Goal: Answer question/provide support

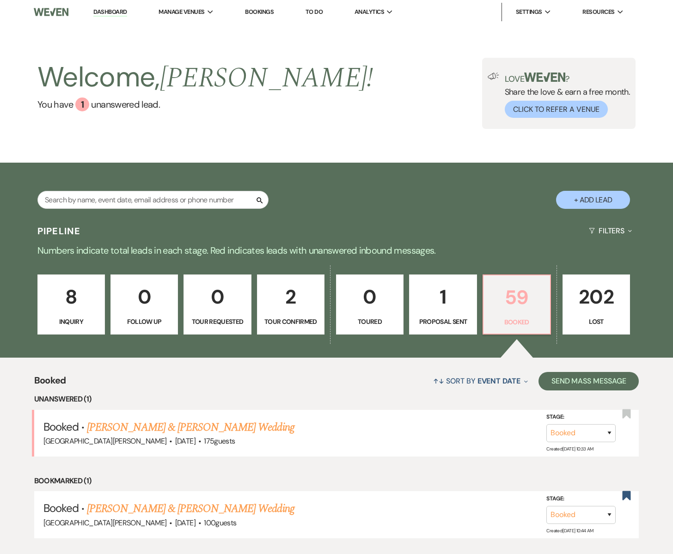
click at [515, 300] on p "59" at bounding box center [516, 297] width 55 height 31
click at [170, 423] on link "[PERSON_NAME] & [PERSON_NAME] Wedding" at bounding box center [190, 427] width 207 height 17
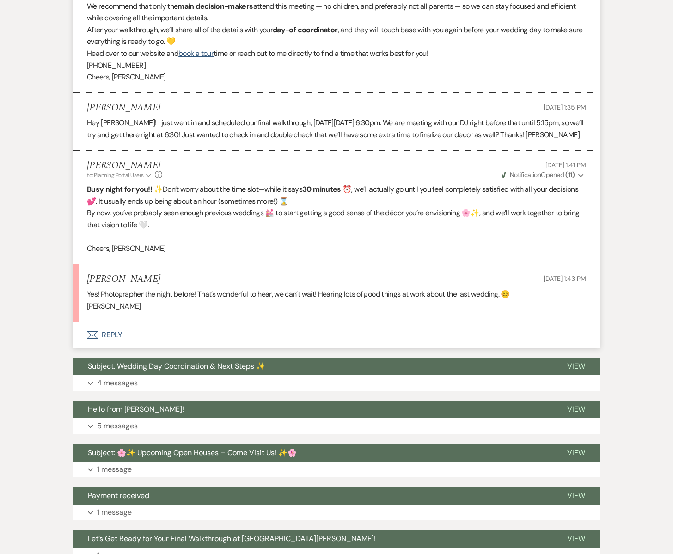
scroll to position [376, 0]
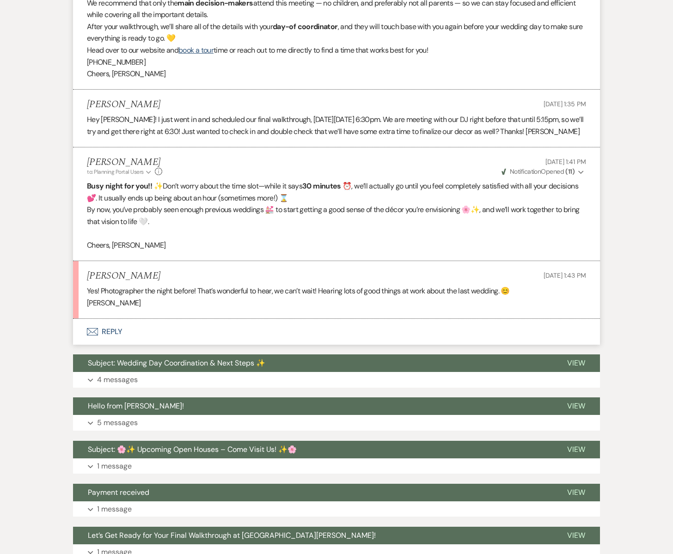
click at [98, 330] on use "button" at bounding box center [92, 331] width 11 height 7
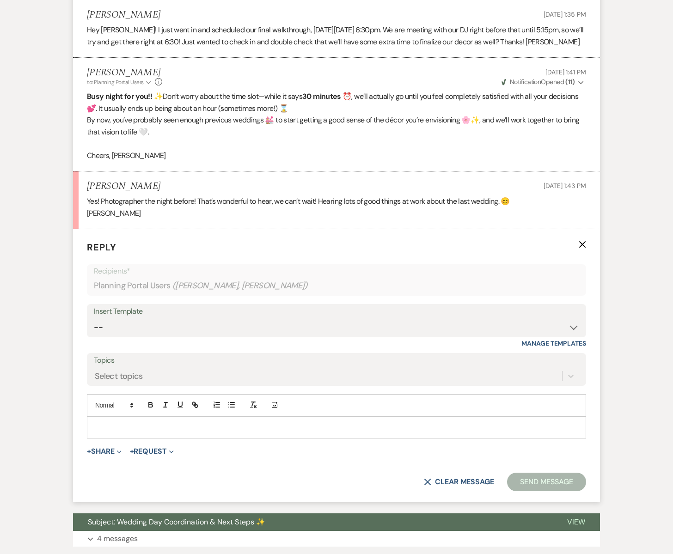
scroll to position [555, 0]
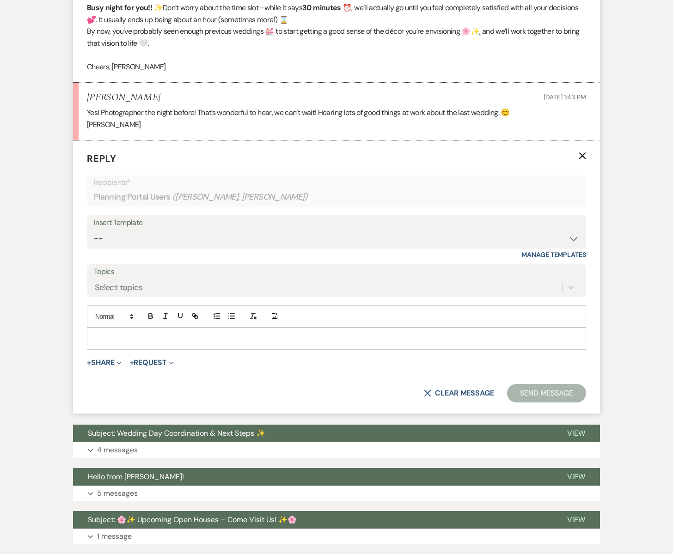
click at [104, 341] on p at bounding box center [336, 339] width 485 height 10
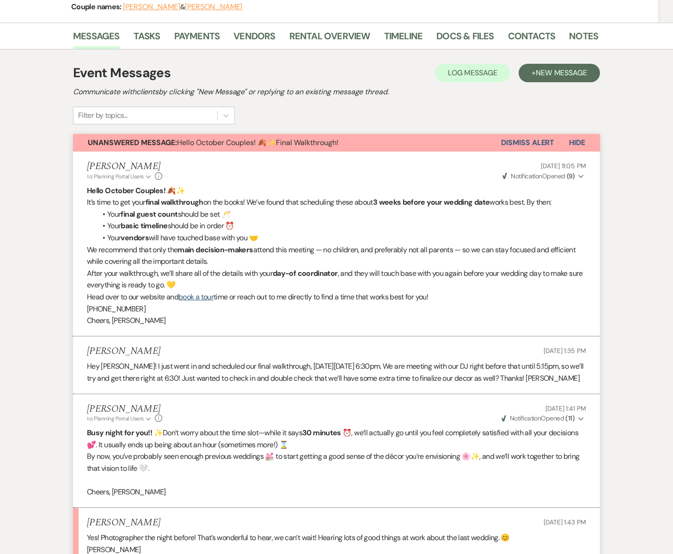
scroll to position [123, 0]
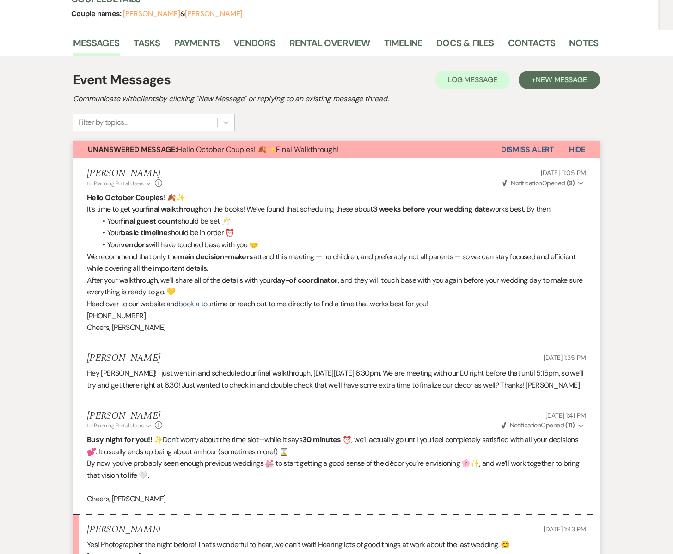
click at [538, 149] on button "Dismiss Alert" at bounding box center [527, 150] width 53 height 18
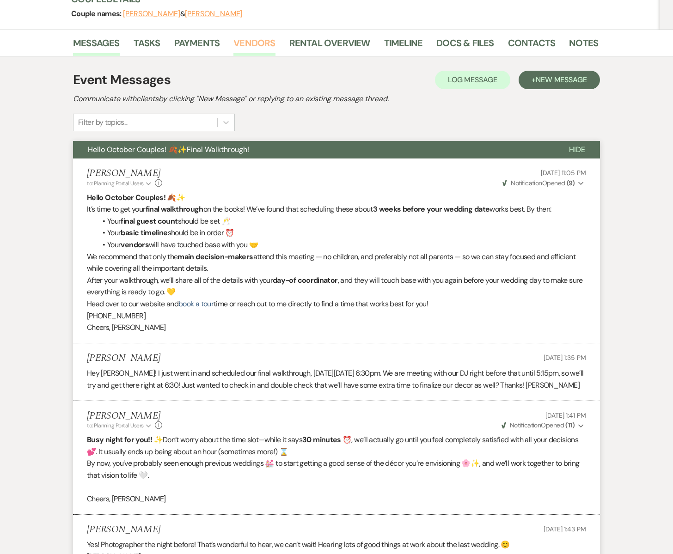
click at [242, 43] on link "Vendors" at bounding box center [254, 46] width 42 height 20
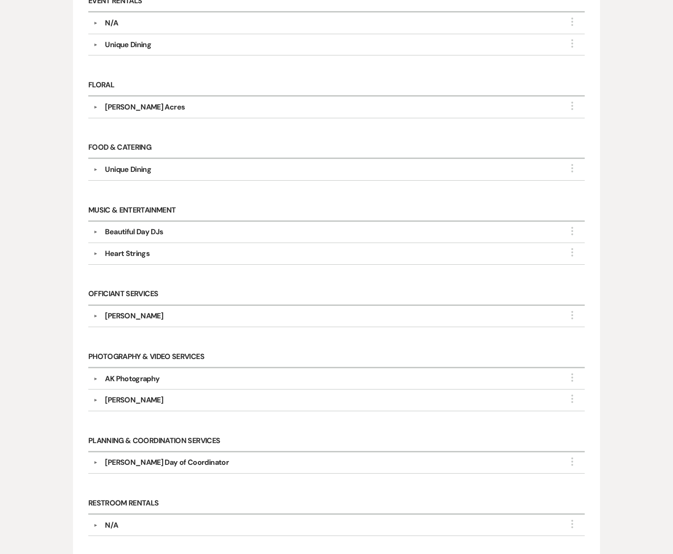
scroll to position [470, 0]
